Goal: Browse casually

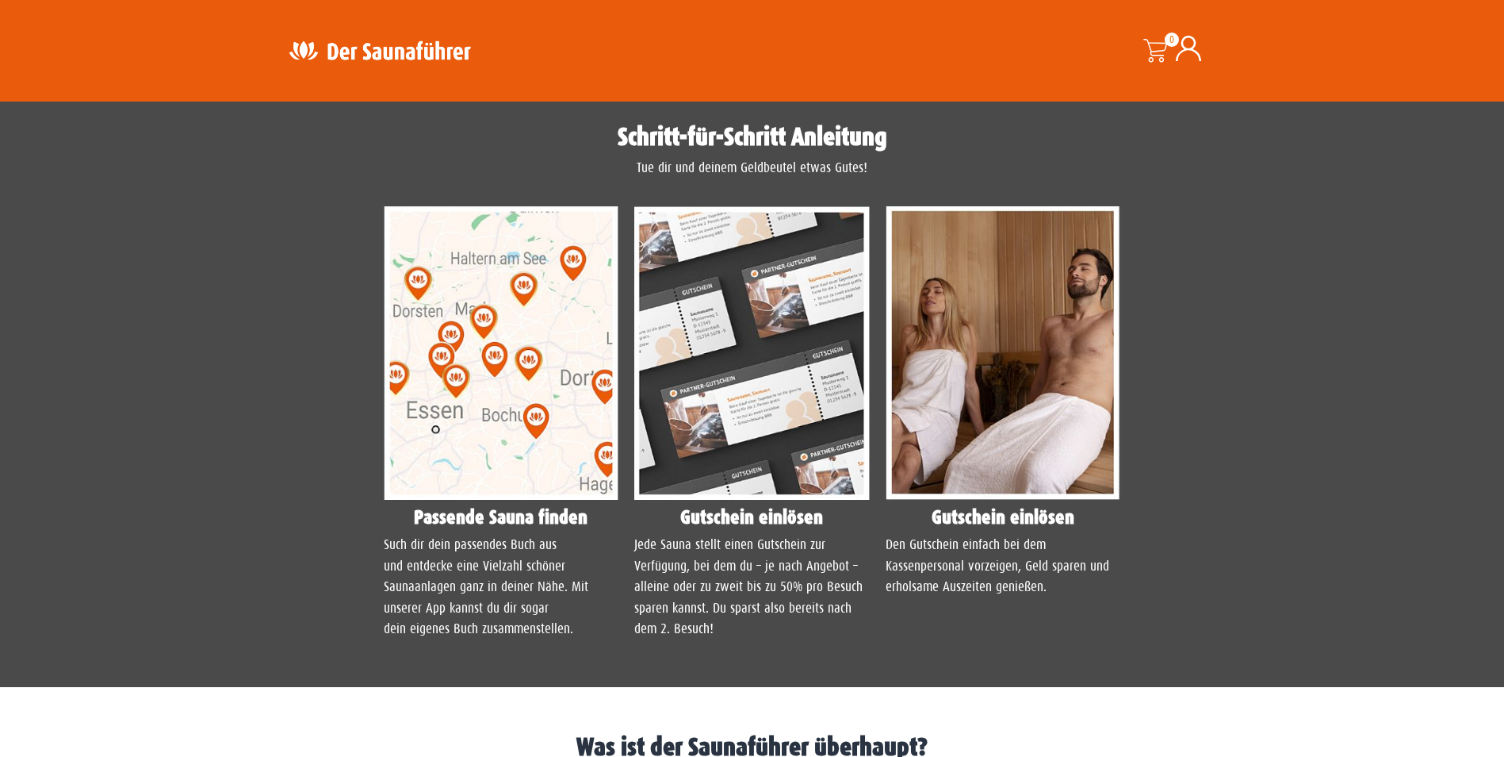
scroll to position [1155, 0]
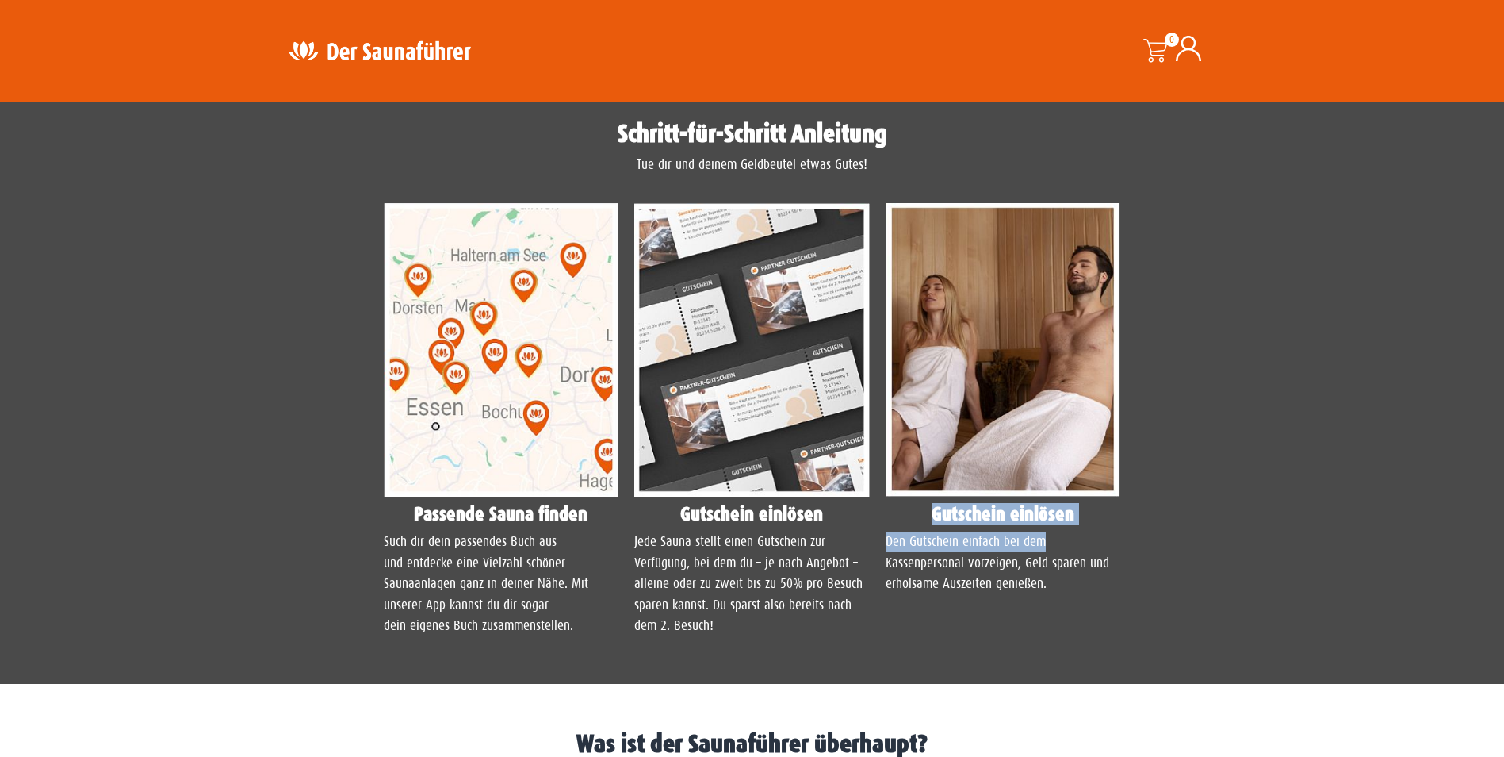
drag, startPoint x: 1504, startPoint y: 484, endPoint x: 1513, endPoint y: 539, distance: 56.3
click at [1504, 539] on html "Kostenloser Versand in ganz [GEOGRAPHIC_DATA] - im 20. Jahr für dich da - Siche…" at bounding box center [752, 120] width 1504 height 2551
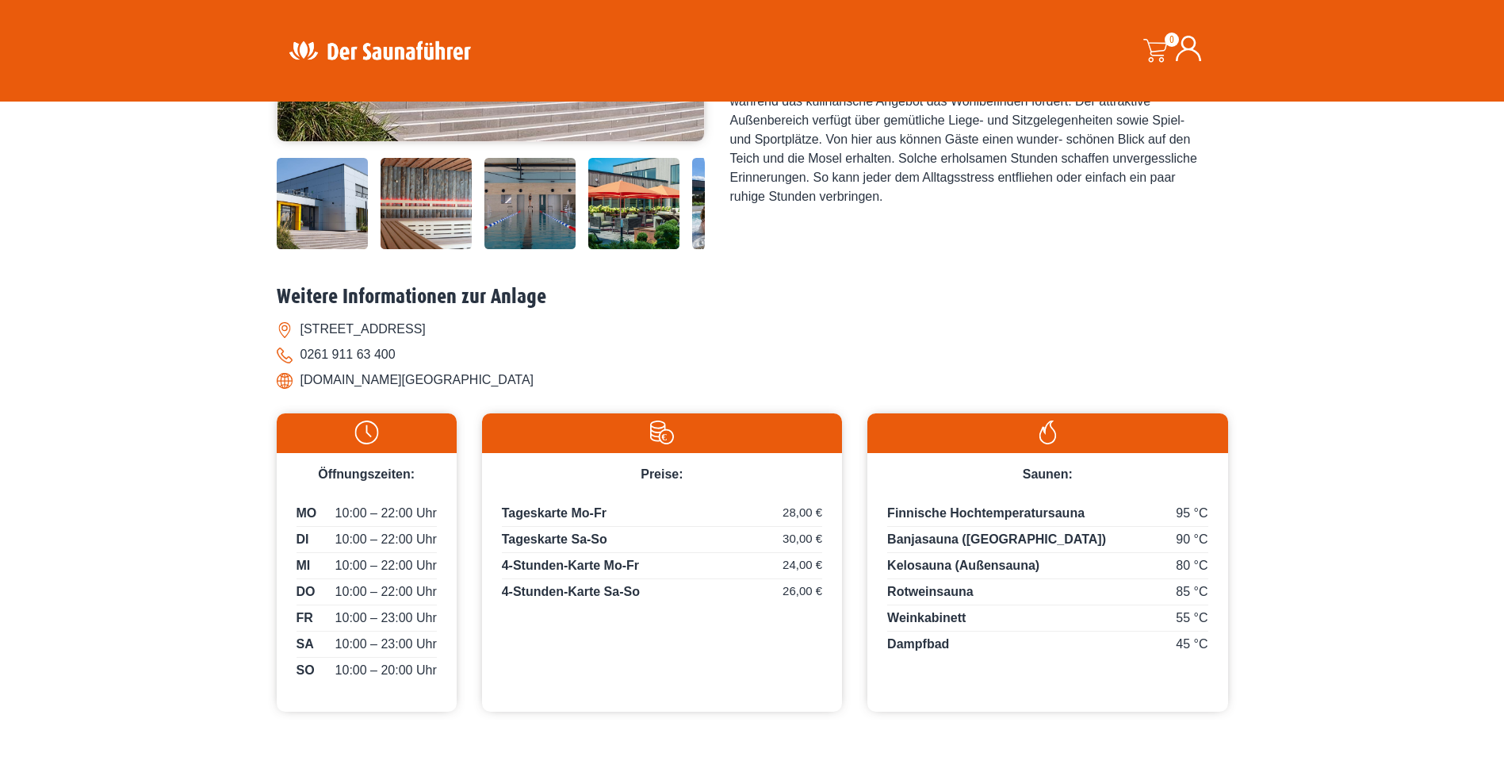
scroll to position [0, 0]
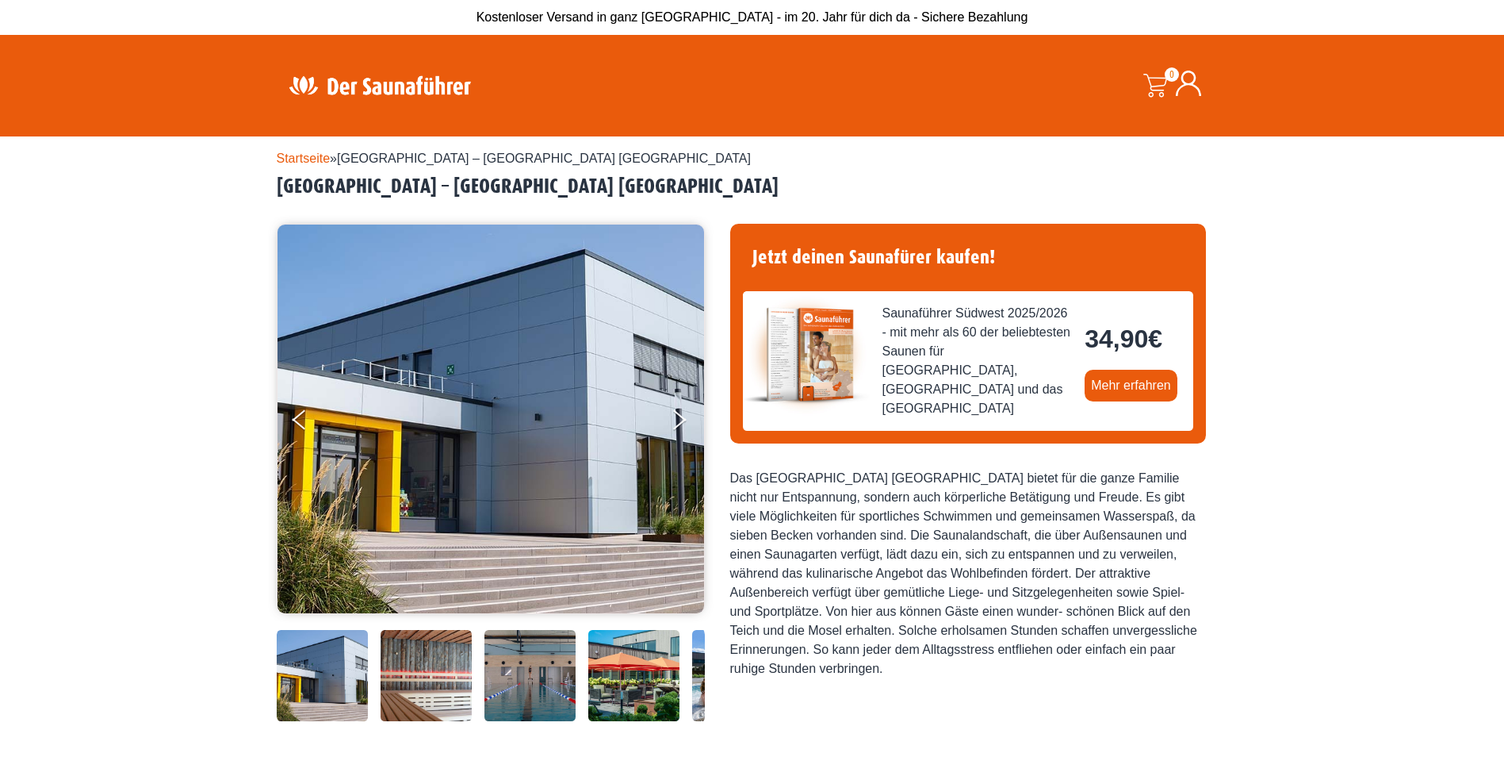
click at [324, 685] on img at bounding box center [322, 675] width 91 height 91
drag, startPoint x: 628, startPoint y: 311, endPoint x: 573, endPoint y: 379, distance: 87.9
click at [573, 379] on img at bounding box center [491, 418] width 427 height 389
click at [508, 443] on img at bounding box center [491, 418] width 427 height 389
drag, startPoint x: 508, startPoint y: 443, endPoint x: 521, endPoint y: 441, distance: 13.7
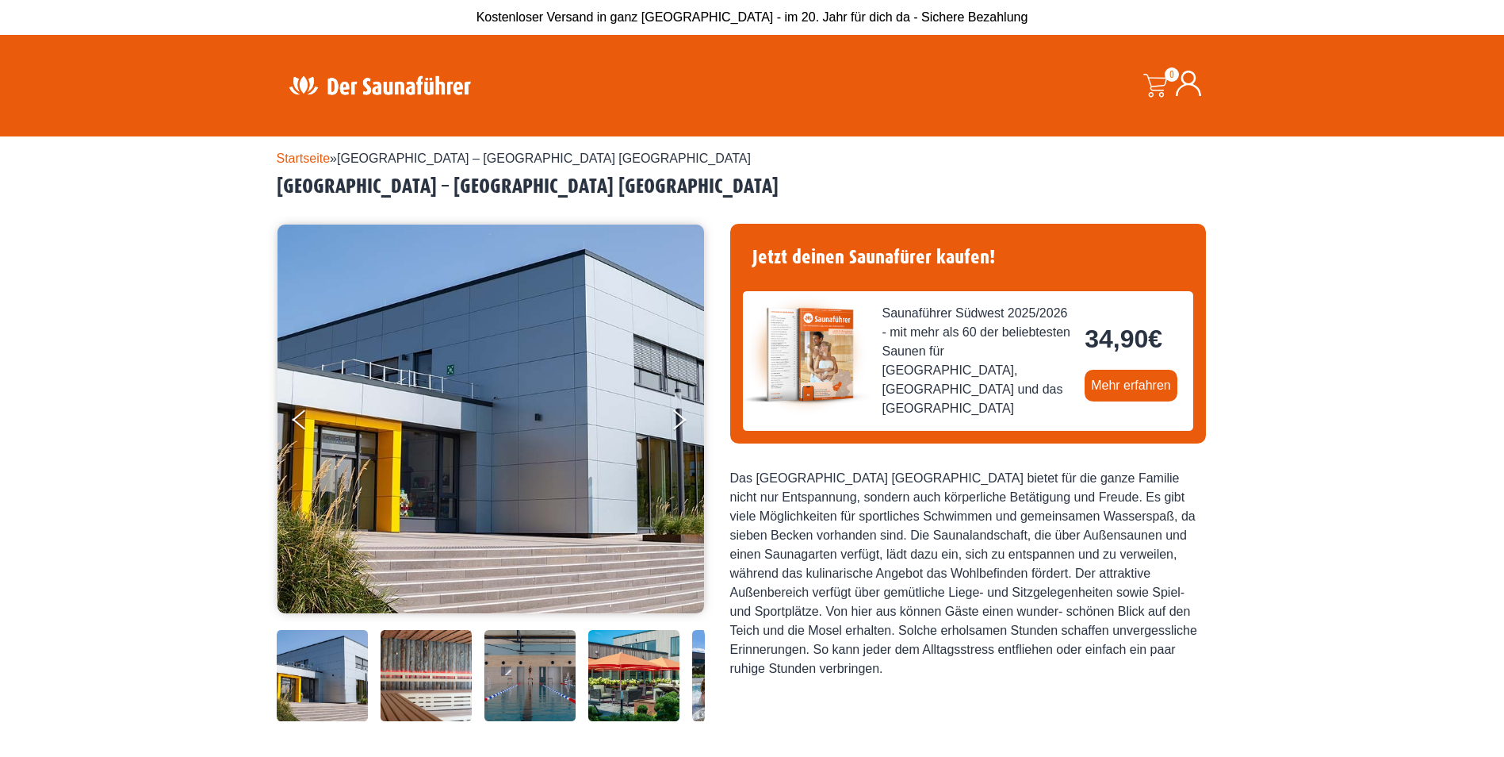
click at [521, 441] on img at bounding box center [491, 418] width 427 height 389
click at [699, 657] on img at bounding box center [737, 675] width 91 height 91
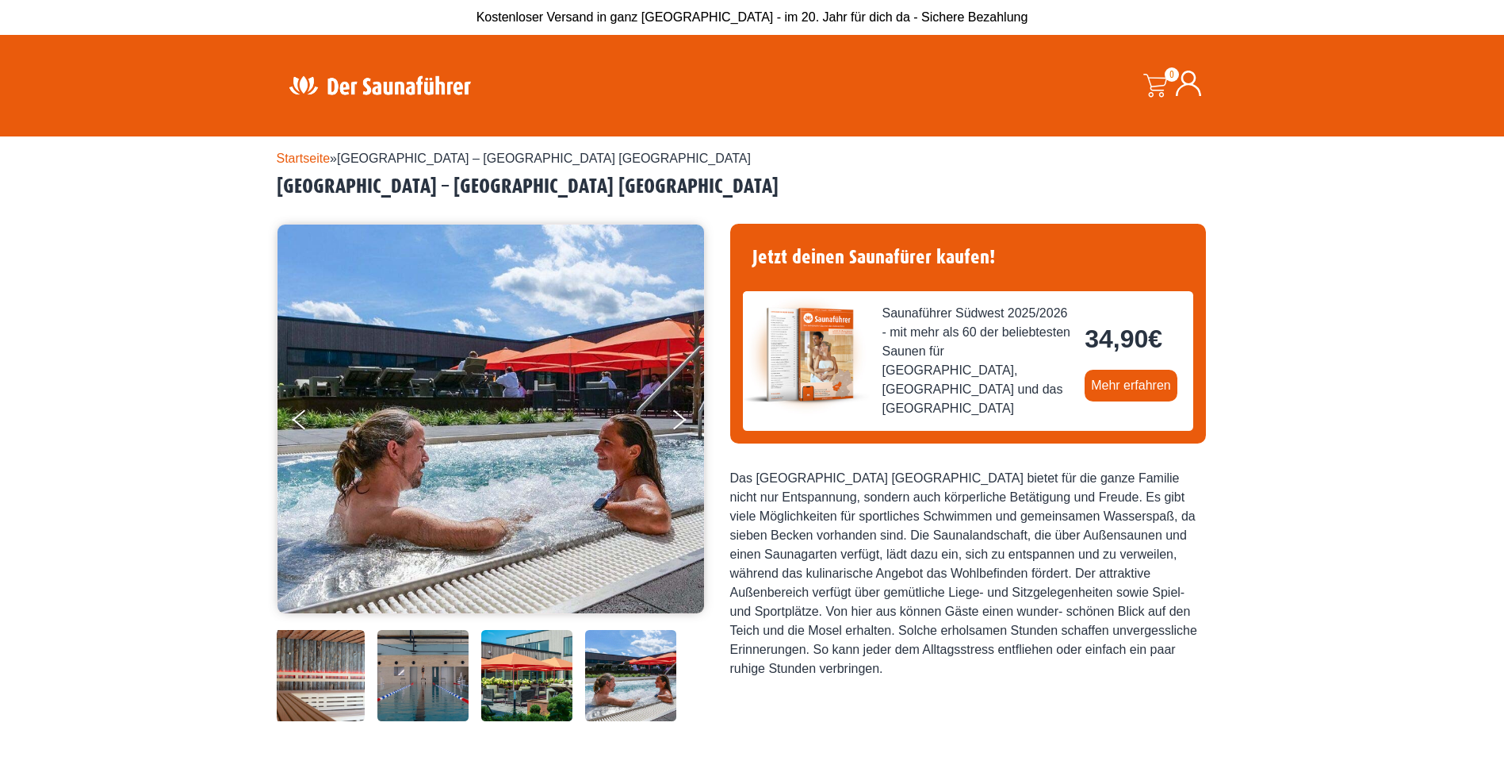
click at [699, 657] on div at bounding box center [437, 675] width 535 height 91
click at [484, 656] on img at bounding box center [526, 675] width 91 height 91
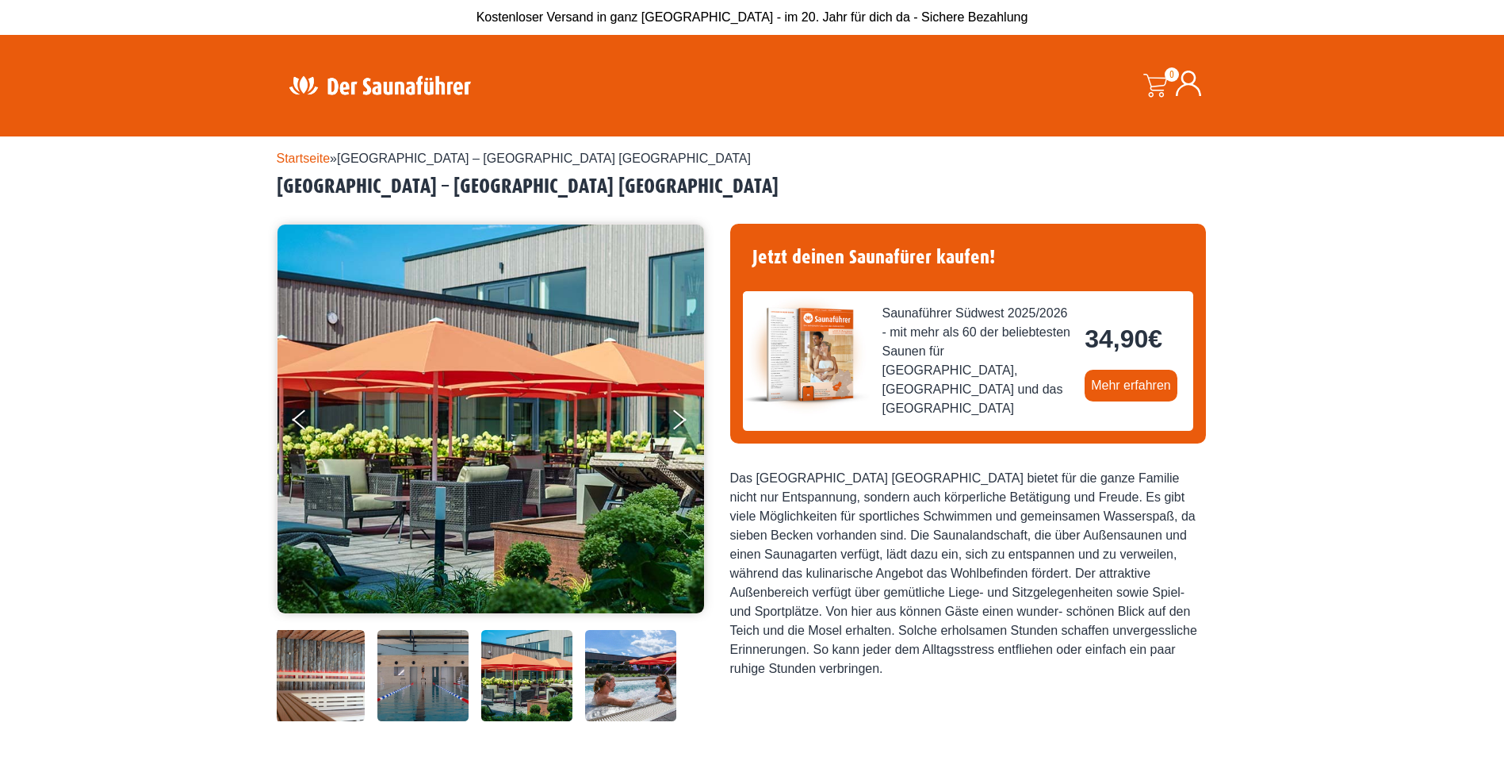
click at [433, 679] on img at bounding box center [422, 675] width 91 height 91
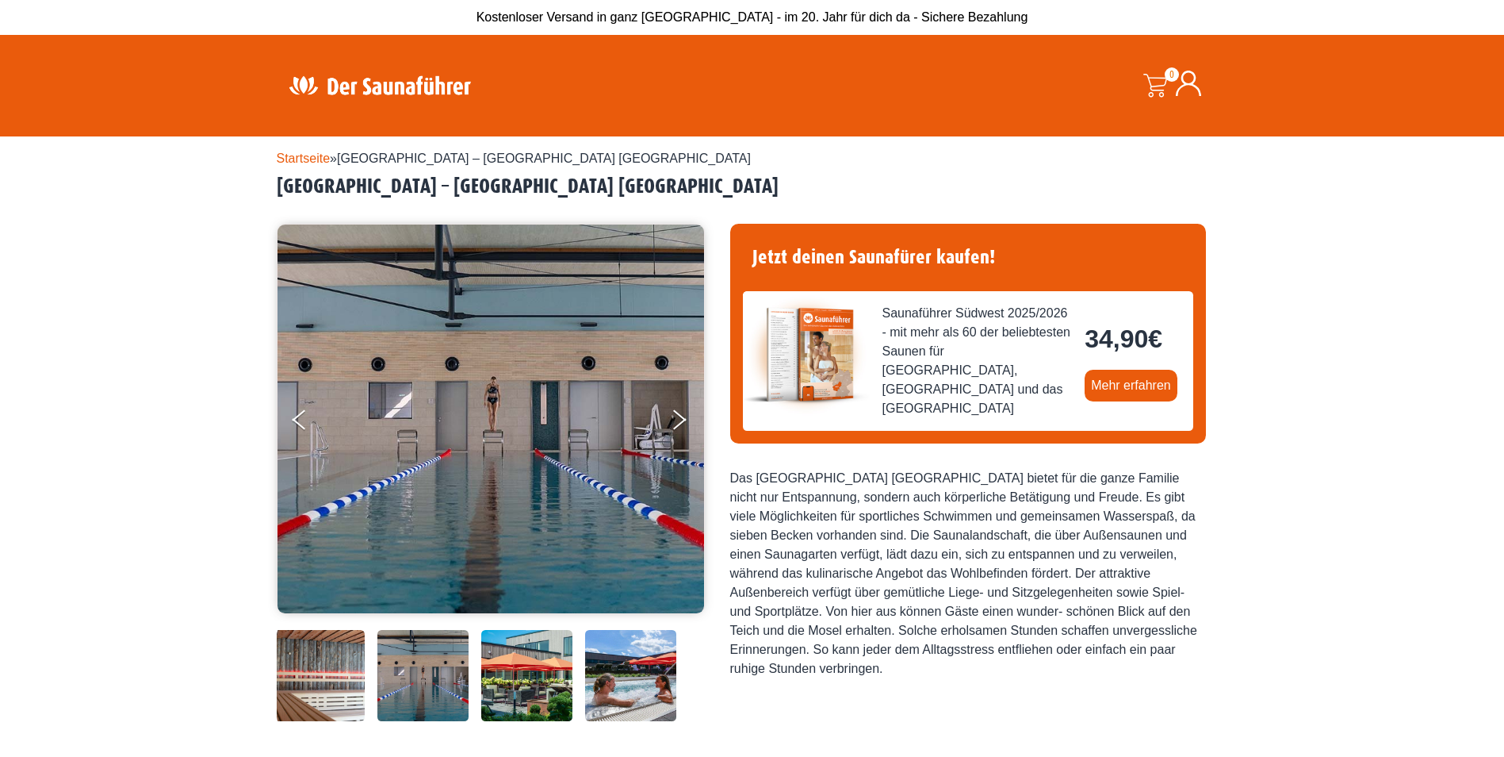
click at [385, 691] on img at bounding box center [422, 675] width 91 height 91
click at [364, 690] on img at bounding box center [319, 675] width 91 height 91
